Goal: Book appointment/travel/reservation

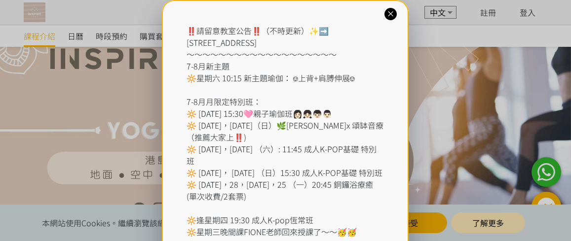
click at [393, 14] on icon at bounding box center [390, 13] width 9 height 9
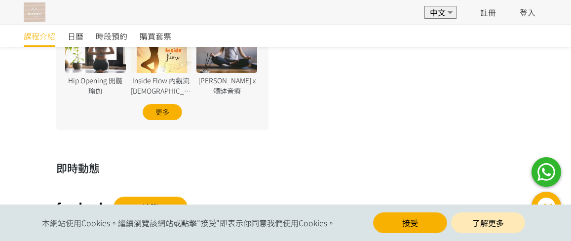
scroll to position [701, 0]
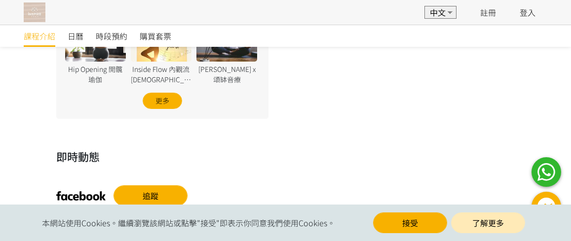
click at [39, 14] on img at bounding box center [35, 12] width 22 height 20
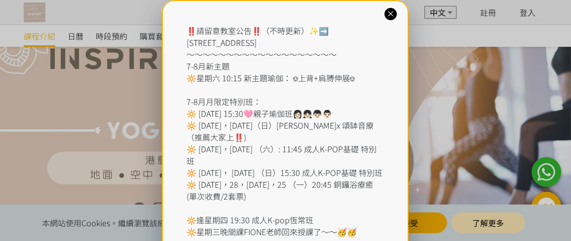
click at [388, 13] on icon at bounding box center [390, 13] width 9 height 9
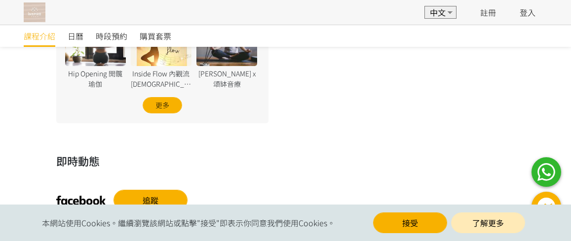
scroll to position [699, 0]
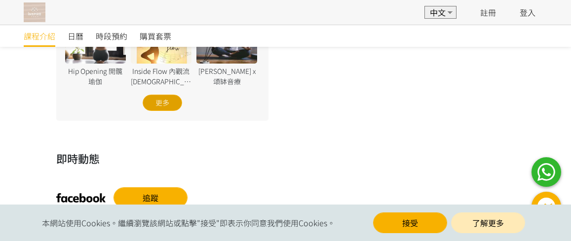
click at [165, 105] on div "更多" at bounding box center [162, 103] width 39 height 16
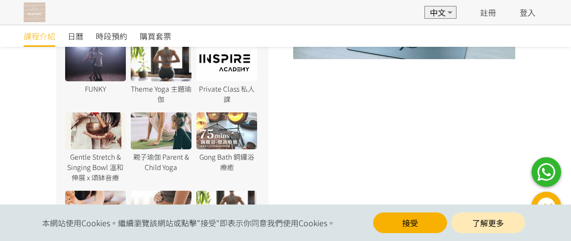
scroll to position [446, 0]
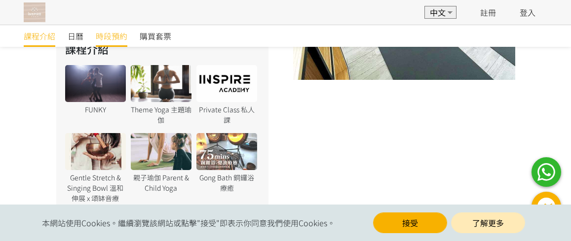
click at [114, 35] on span "時段預約" at bounding box center [112, 36] width 32 height 12
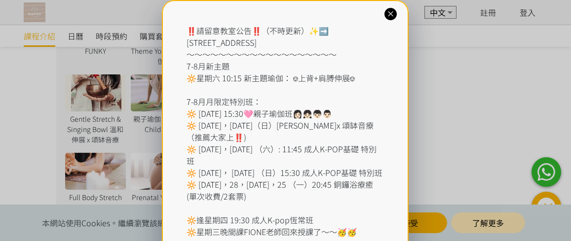
scroll to position [594, 0]
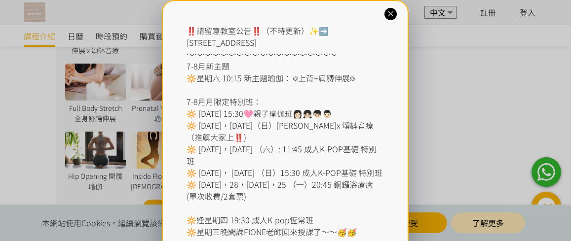
click at [391, 11] on icon at bounding box center [390, 13] width 9 height 9
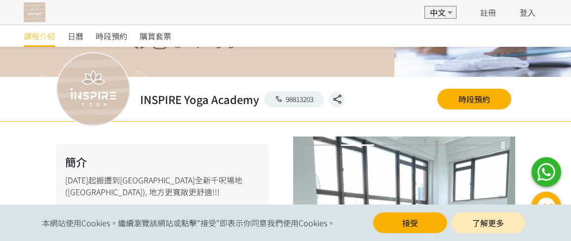
scroll to position [169, 0]
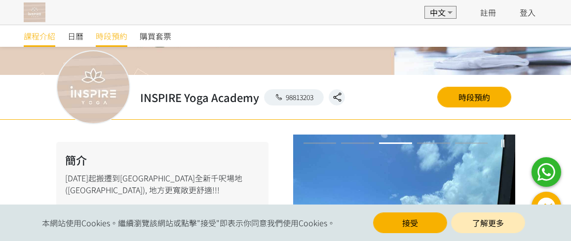
click at [120, 39] on span "時段預約" at bounding box center [112, 36] width 32 height 12
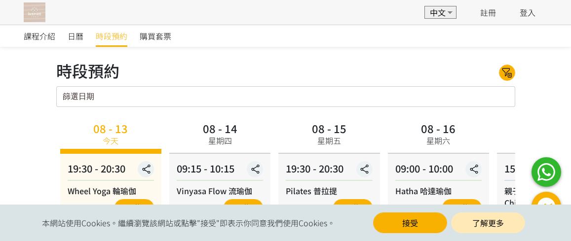
scroll to position [148, 0]
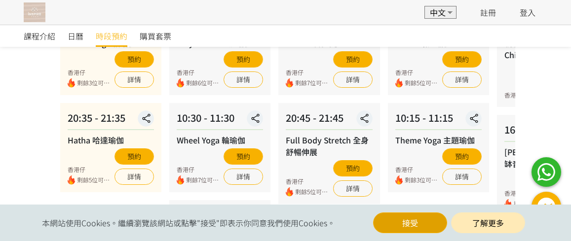
click at [421, 221] on button "接受" at bounding box center [410, 223] width 74 height 21
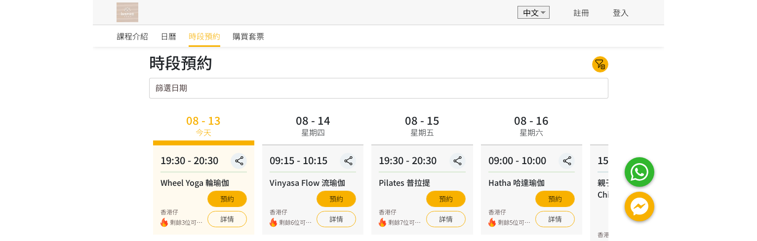
scroll to position [5, 0]
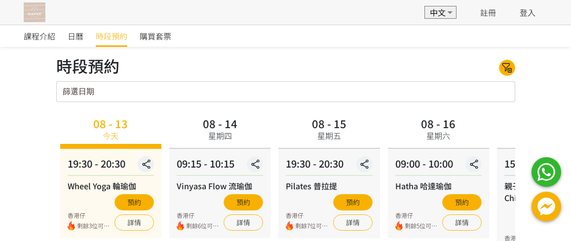
click at [419, 92] on input "篩選日期" at bounding box center [285, 91] width 459 height 21
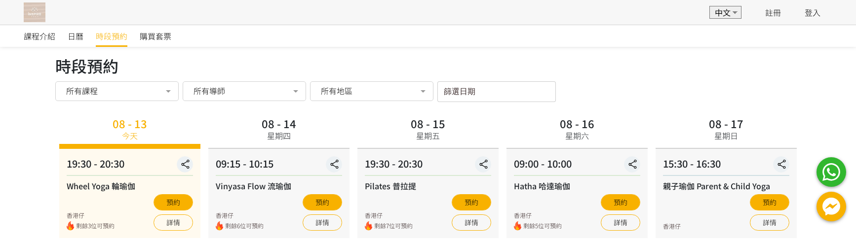
click at [425, 90] on div at bounding box center [423, 92] width 20 height 19
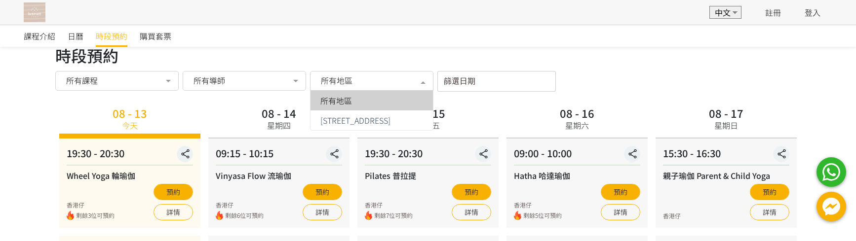
scroll to position [0, 0]
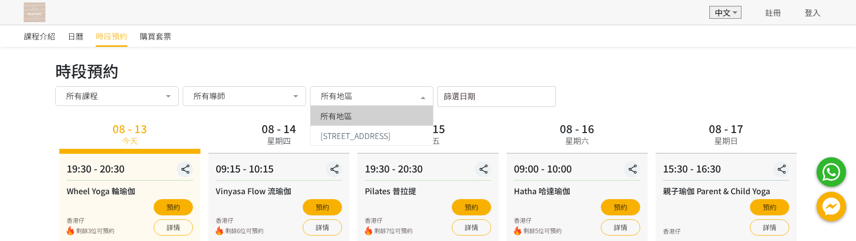
click at [296, 97] on div at bounding box center [296, 97] width 20 height 19
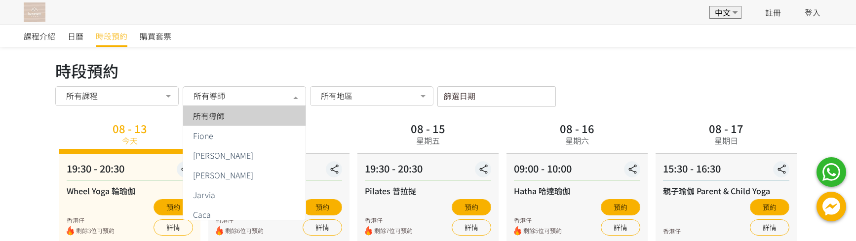
click at [166, 95] on div at bounding box center [168, 97] width 20 height 19
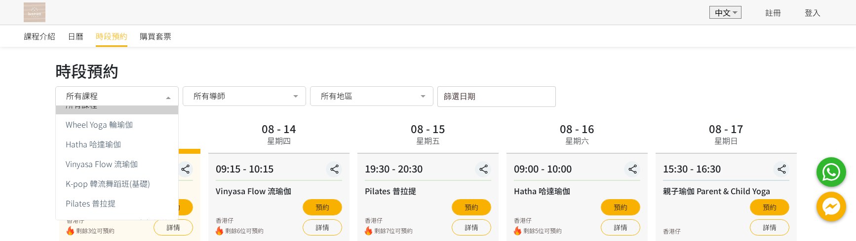
scroll to position [1, 0]
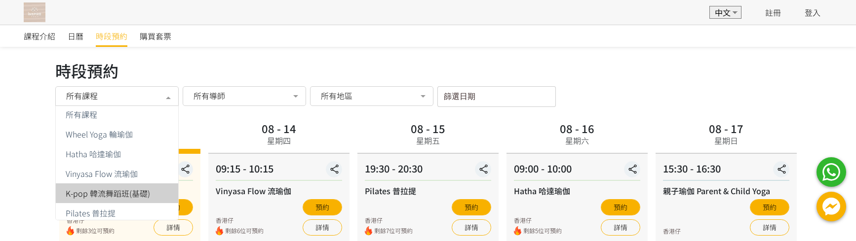
click at [127, 195] on span "K-pop 韓流舞蹈班(基礎)" at bounding box center [108, 194] width 84 height 8
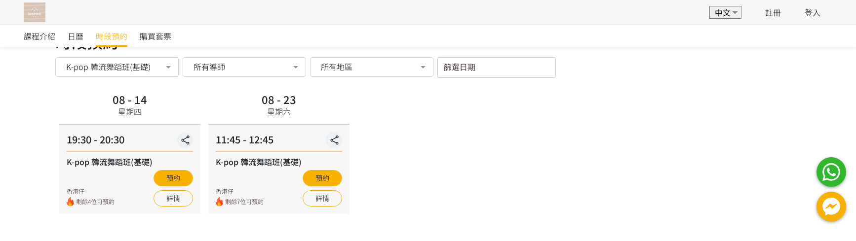
scroll to position [58, 0]
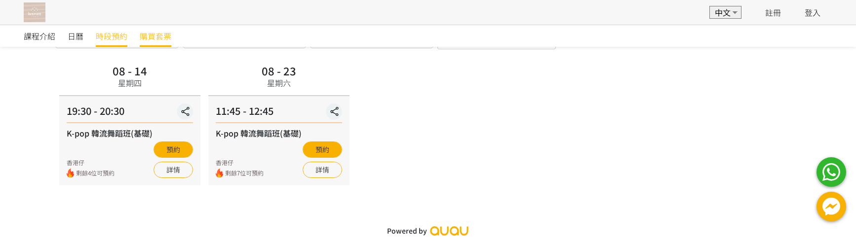
click at [156, 41] on span "購買套票" at bounding box center [156, 36] width 32 height 12
